Goal: Ask a question

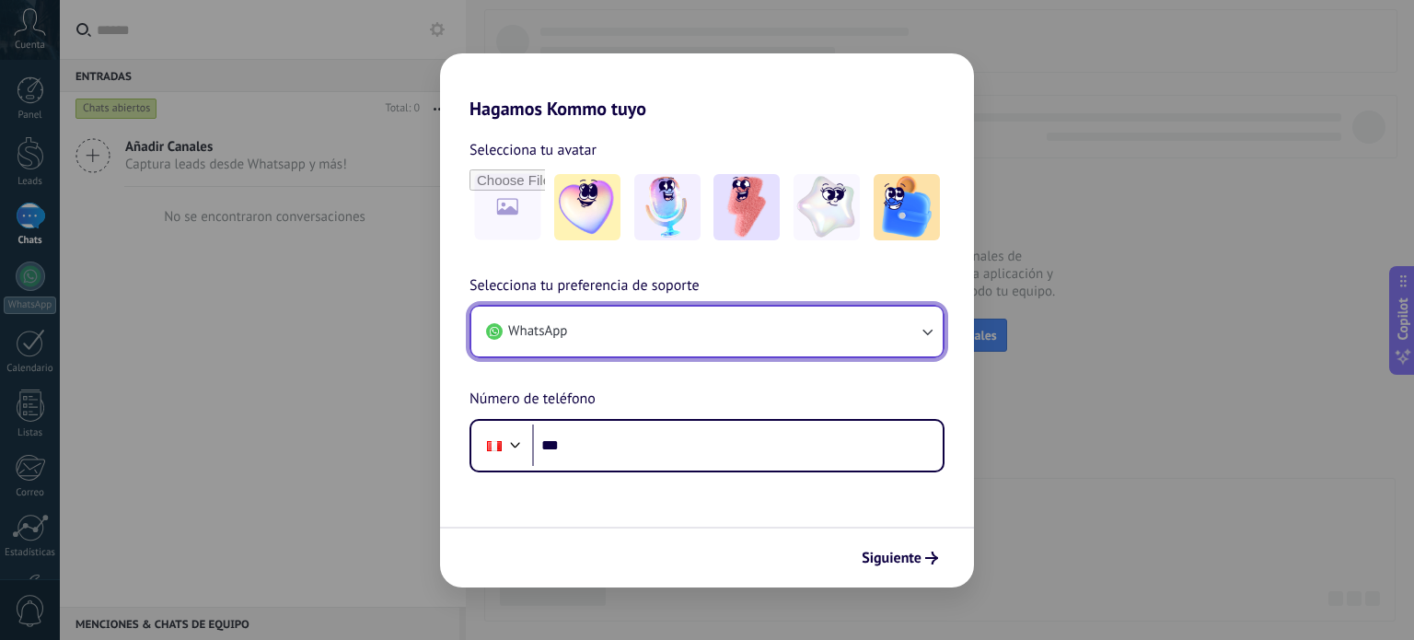
click at [762, 326] on button "WhatsApp" at bounding box center [706, 332] width 471 height 50
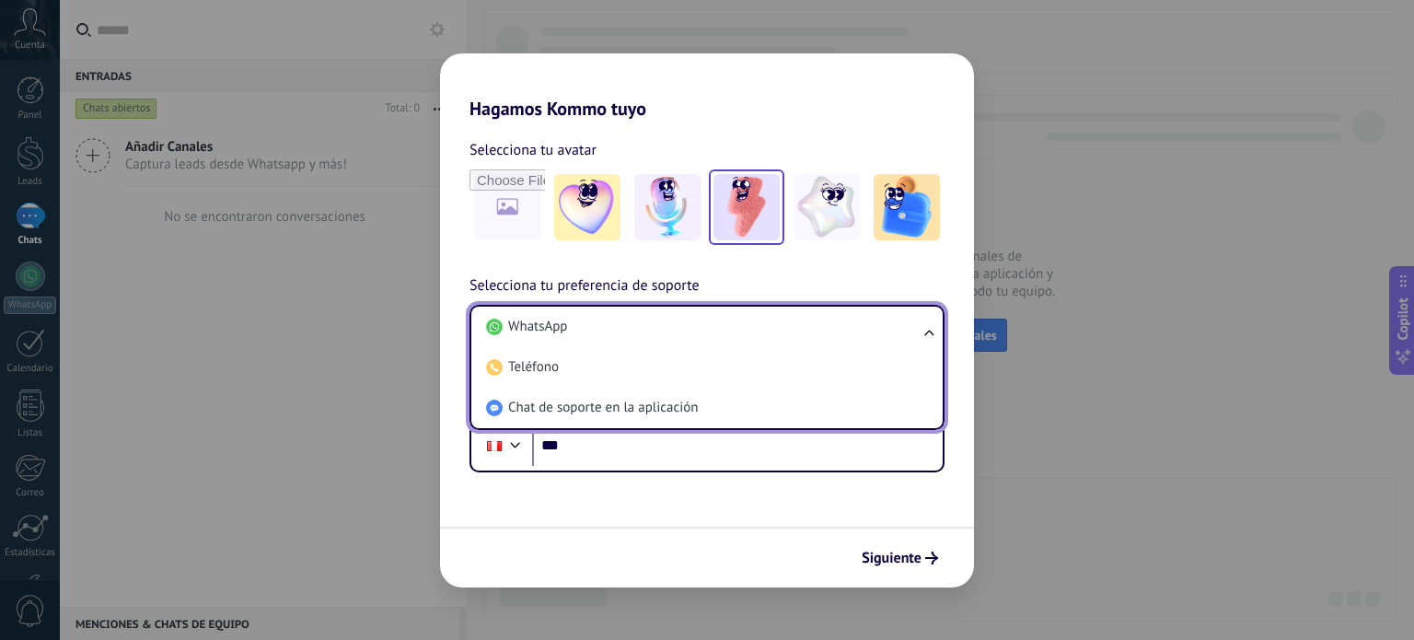
click at [737, 191] on img at bounding box center [747, 207] width 66 height 66
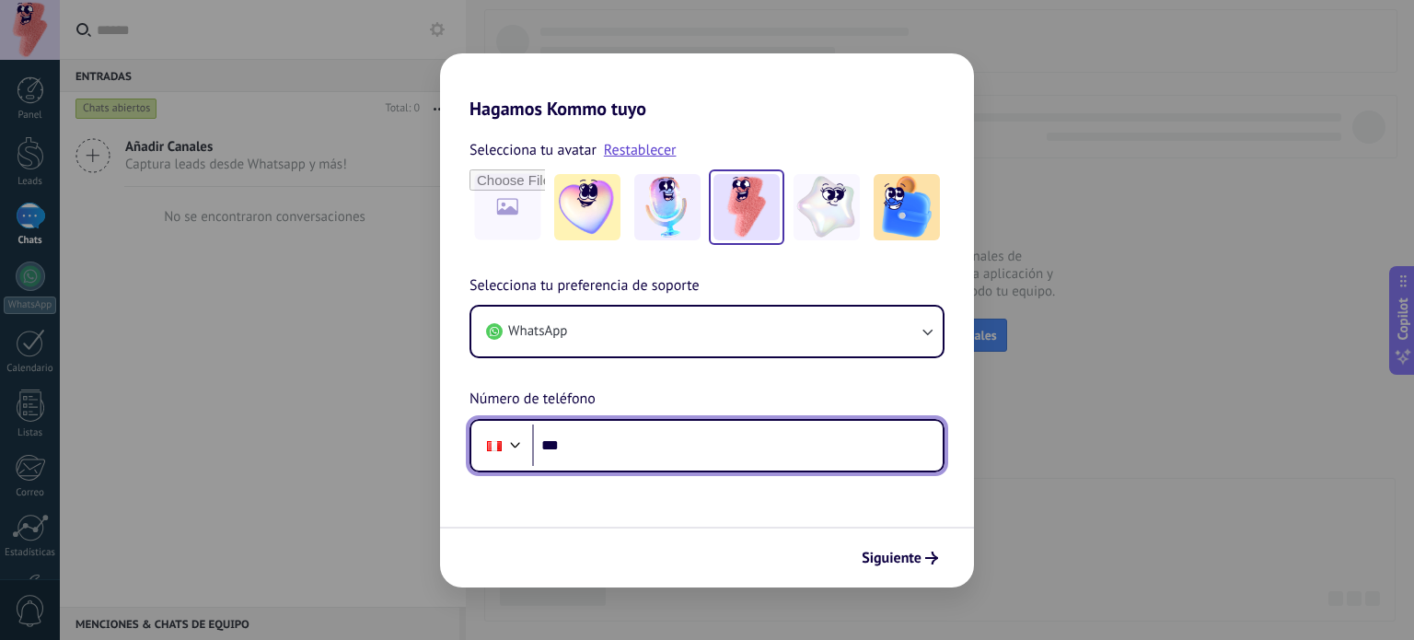
click at [515, 440] on div at bounding box center [516, 443] width 22 height 22
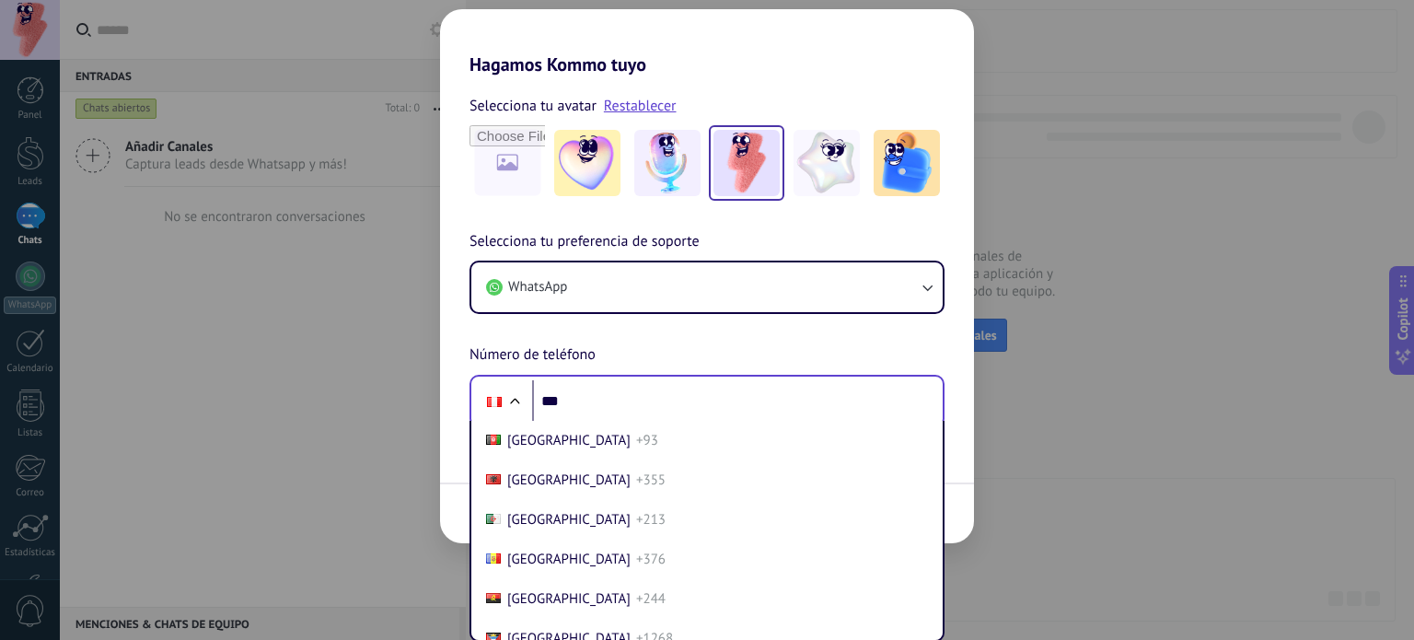
scroll to position [5706, 0]
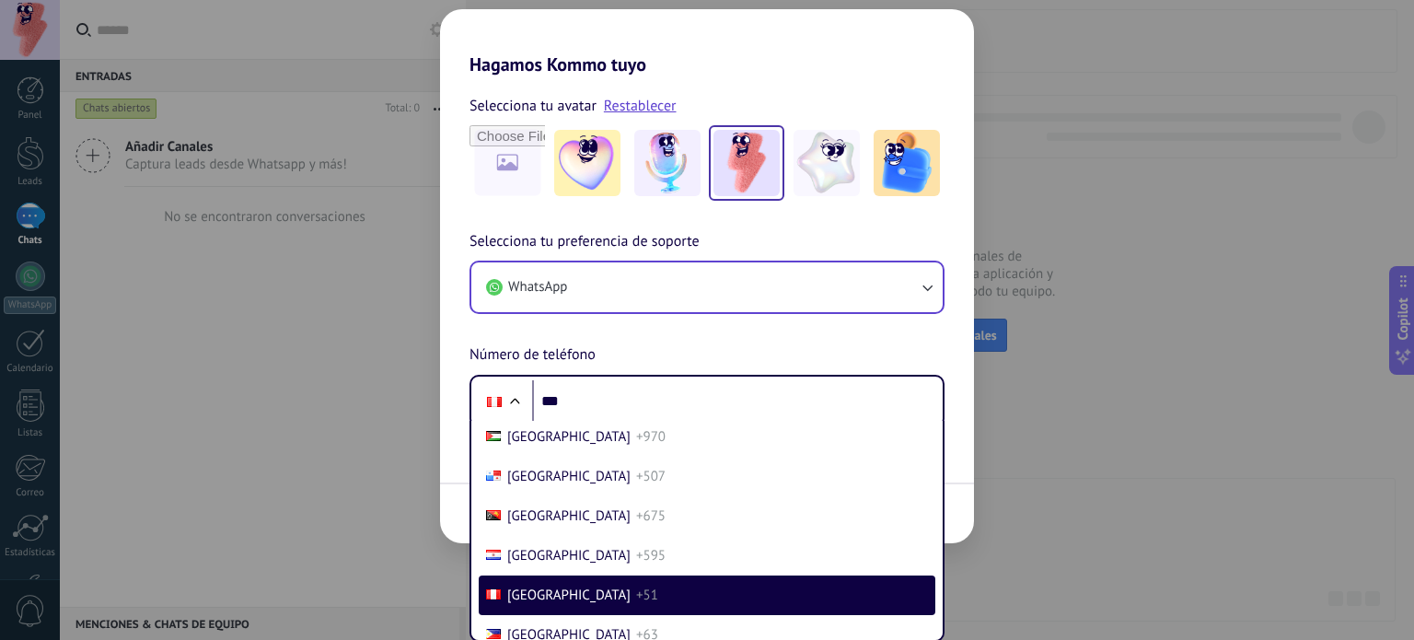
click at [764, 328] on div "Selecciona tu preferencia de soporte WhatsApp Número de teléfono Phone *** [GEO…" at bounding box center [707, 329] width 534 height 198
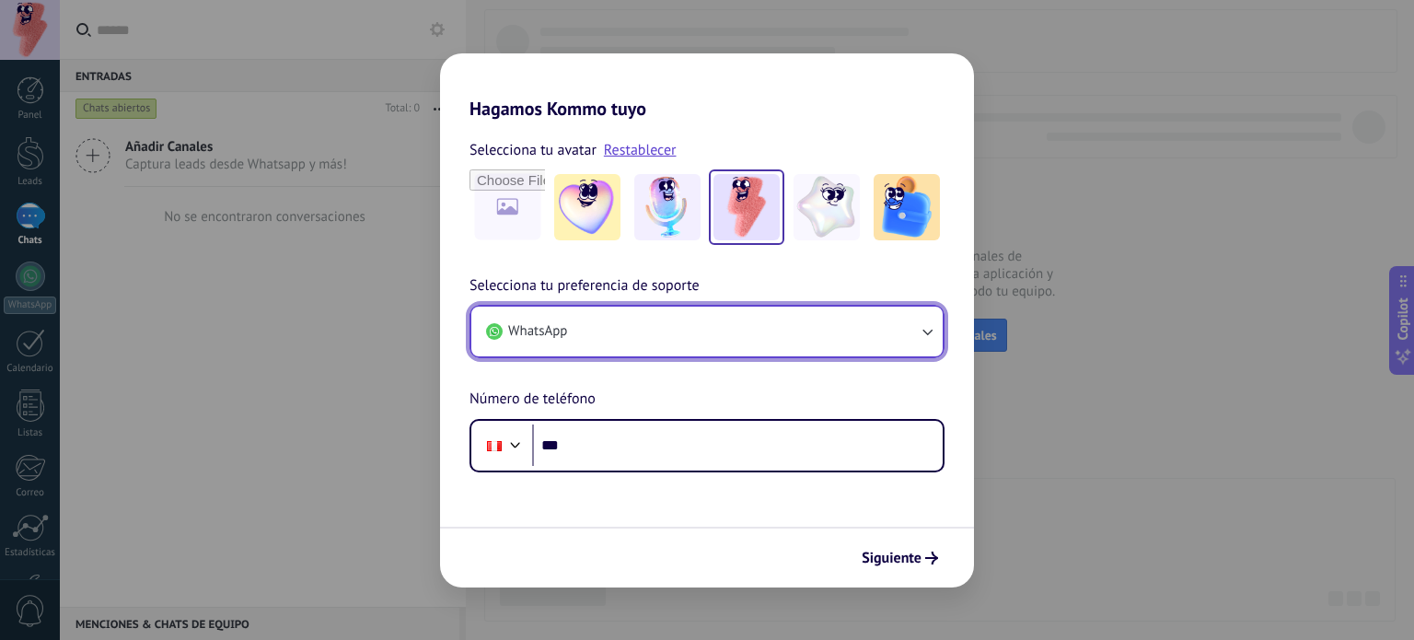
click at [719, 333] on button "WhatsApp" at bounding box center [706, 332] width 471 height 50
